Goal: Transaction & Acquisition: Purchase product/service

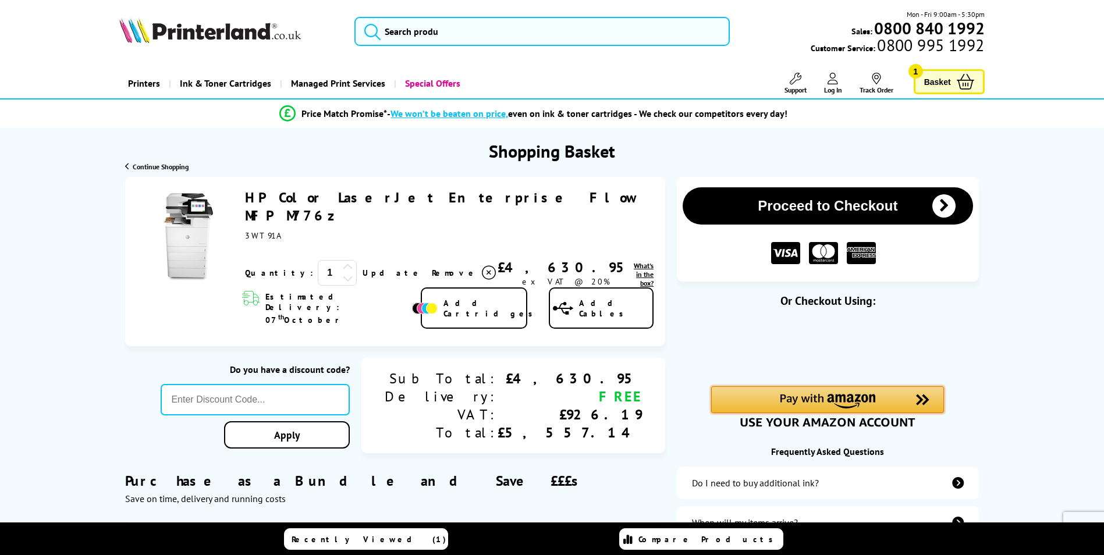
click at [846, 400] on img "Amazon Pay - Use your Amazon account" at bounding box center [827, 401] width 95 height 15
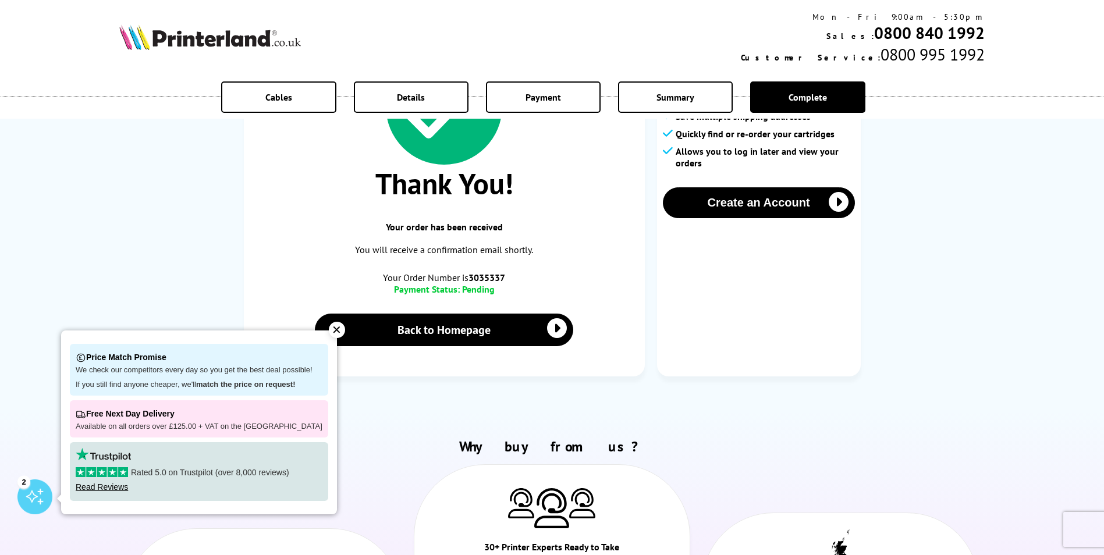
scroll to position [116, 0]
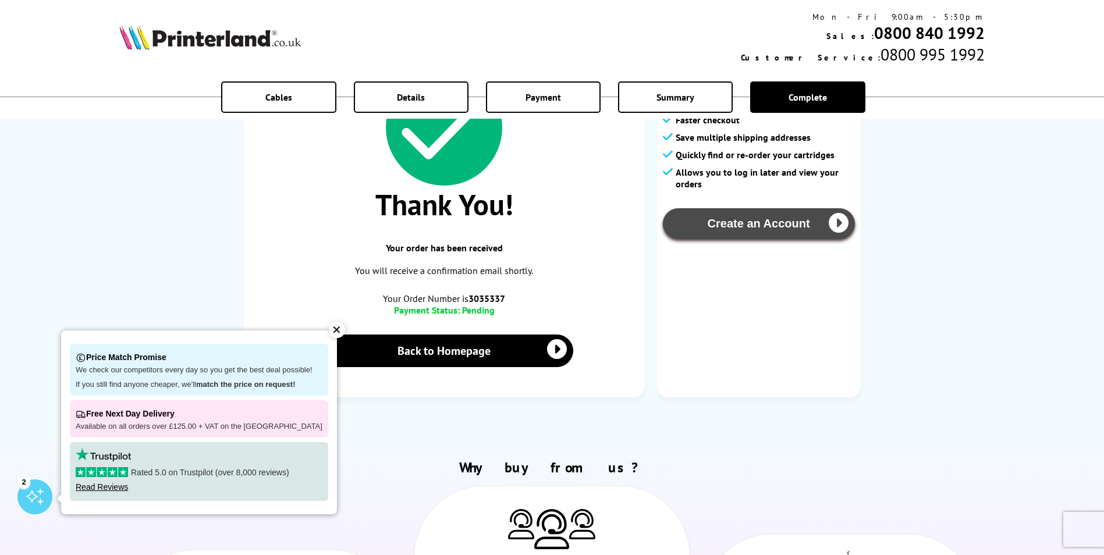
click at [822, 220] on button "Create an Account" at bounding box center [759, 223] width 192 height 31
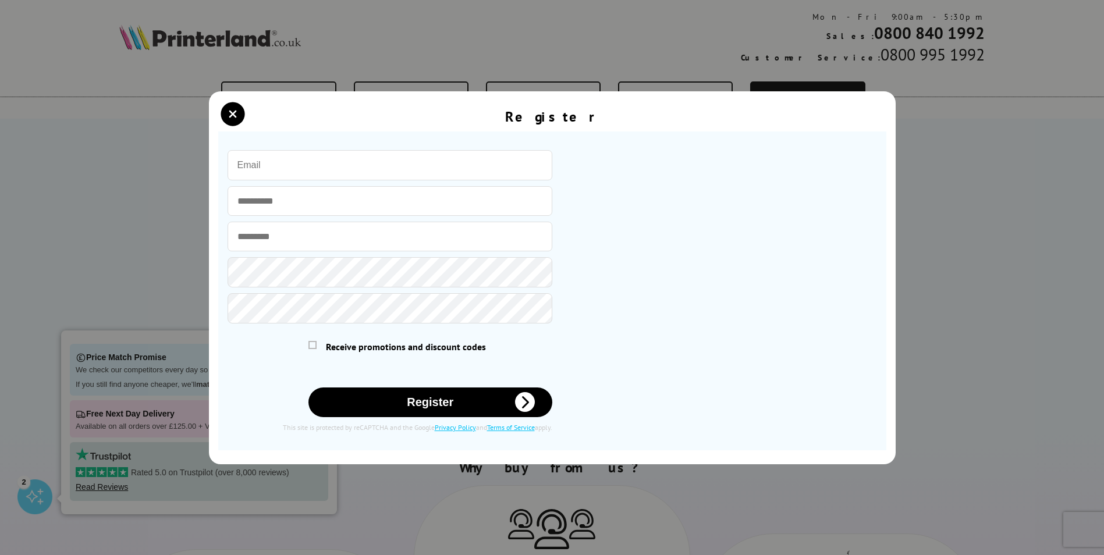
click at [293, 160] on input "email" at bounding box center [390, 165] width 325 height 30
type input "[EMAIL_ADDRESS][DOMAIN_NAME]"
type input "*********"
type input "******"
click at [419, 399] on button "Register" at bounding box center [431, 403] width 244 height 30
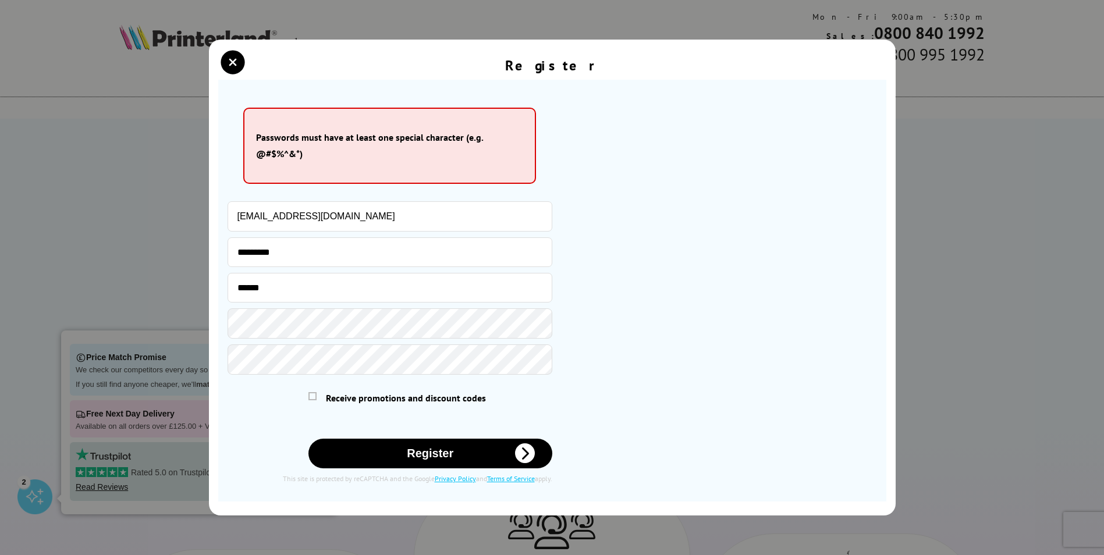
click at [398, 461] on button "Register" at bounding box center [431, 454] width 244 height 30
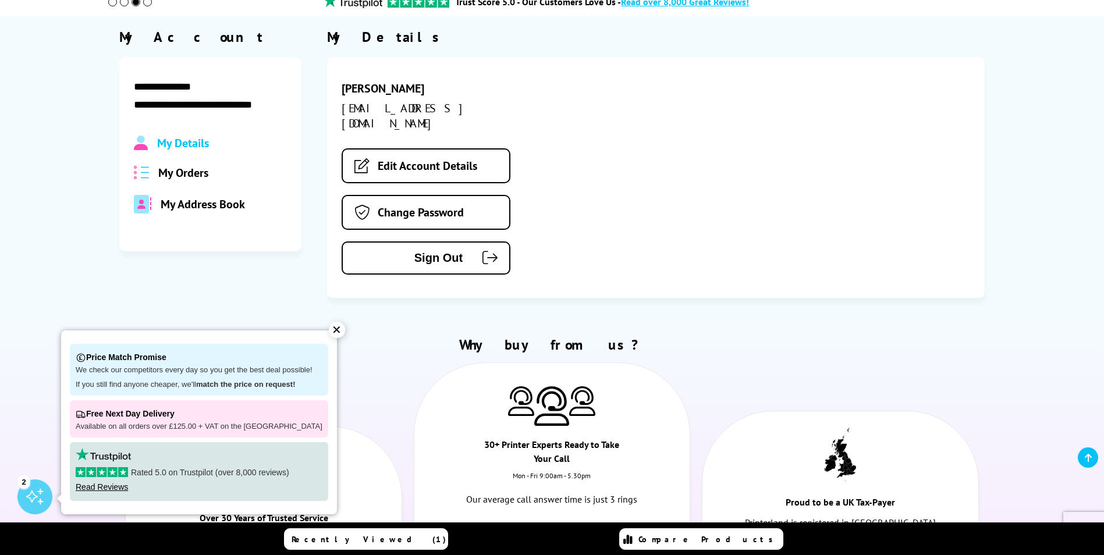
scroll to position [116, 0]
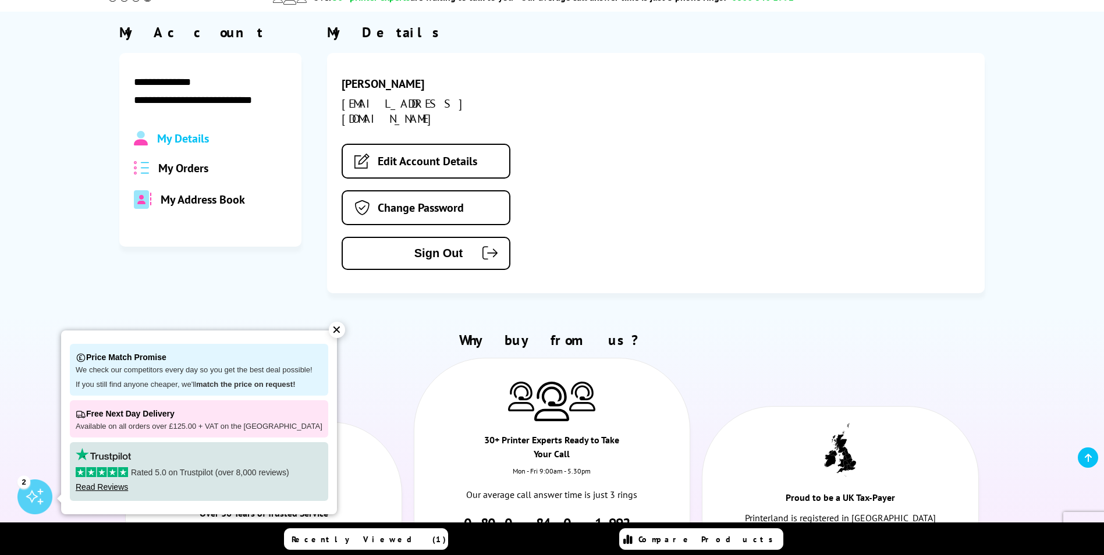
click at [197, 165] on span "My Orders" at bounding box center [183, 168] width 50 height 15
